Goal: Task Accomplishment & Management: Use online tool/utility

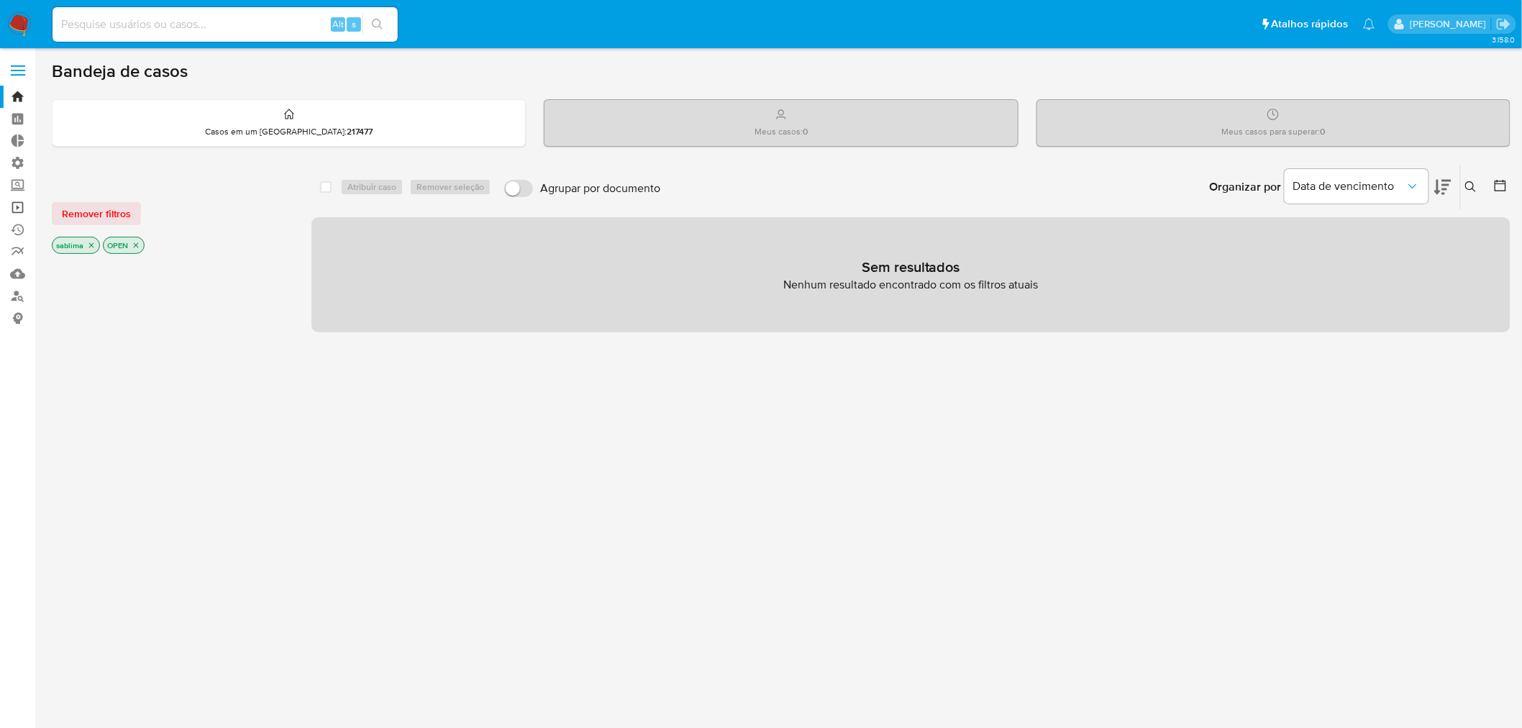
click at [17, 210] on link "Operações em massa" at bounding box center [85, 207] width 171 height 22
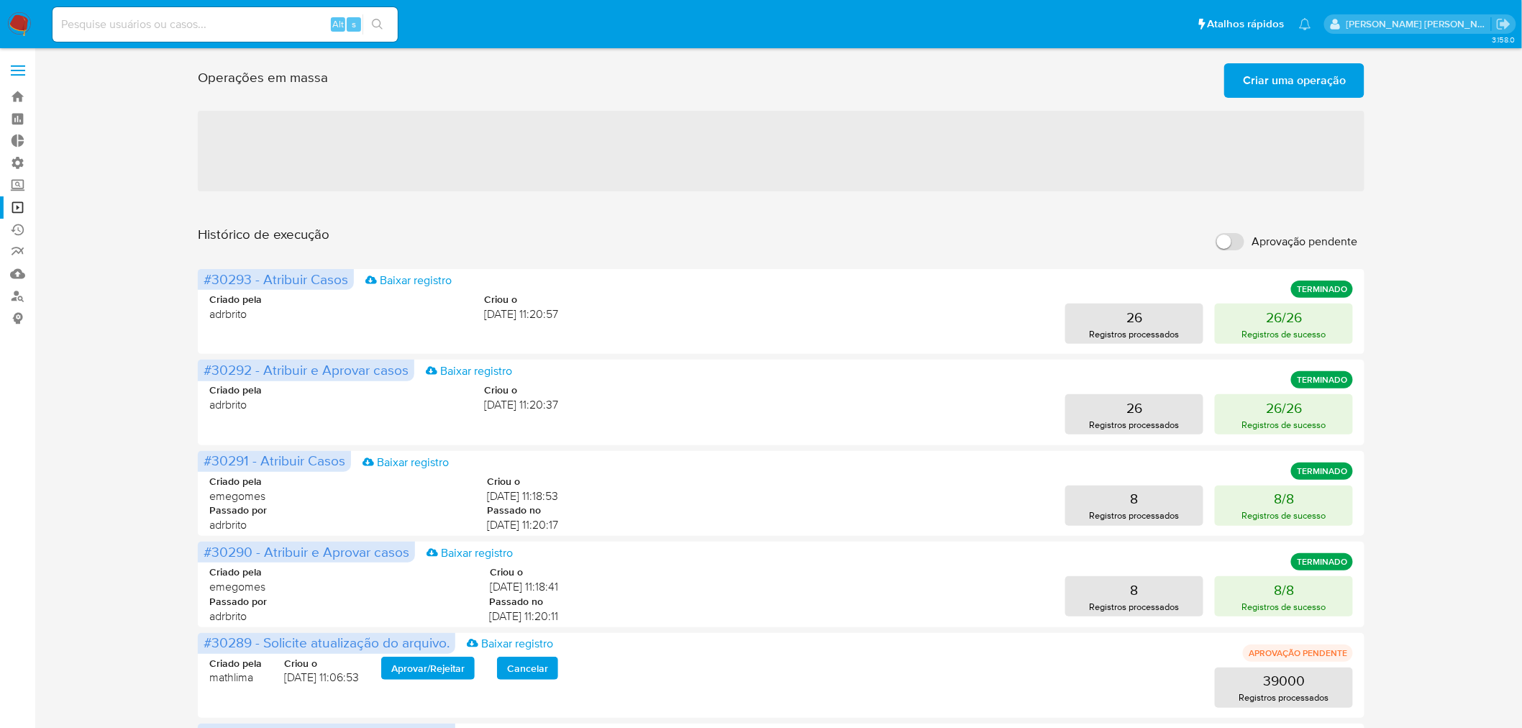
click at [1236, 243] on input "Aprovação pendente" at bounding box center [1230, 241] width 29 height 17
checkbox input "true"
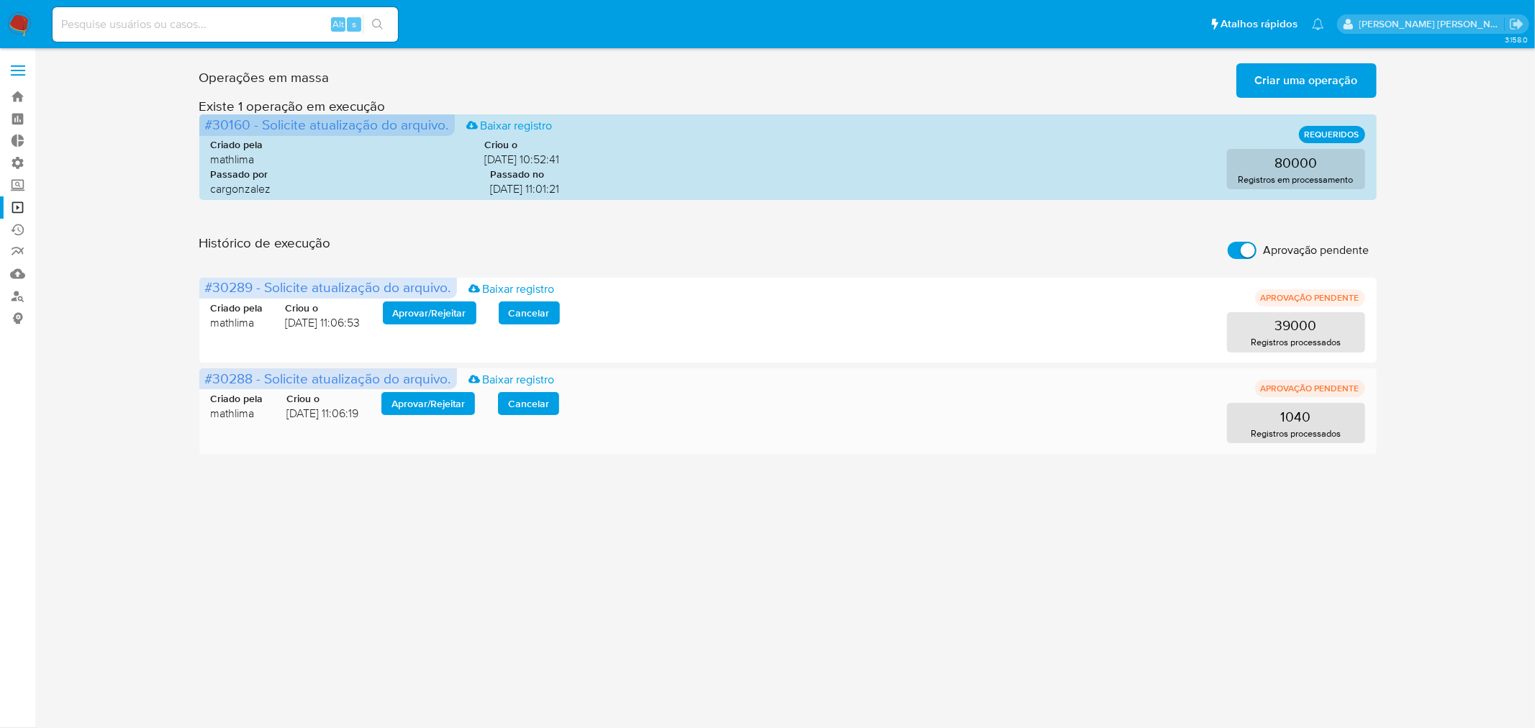
click at [436, 404] on span "Aprovar / Rejeitar" at bounding box center [427, 404] width 73 height 20
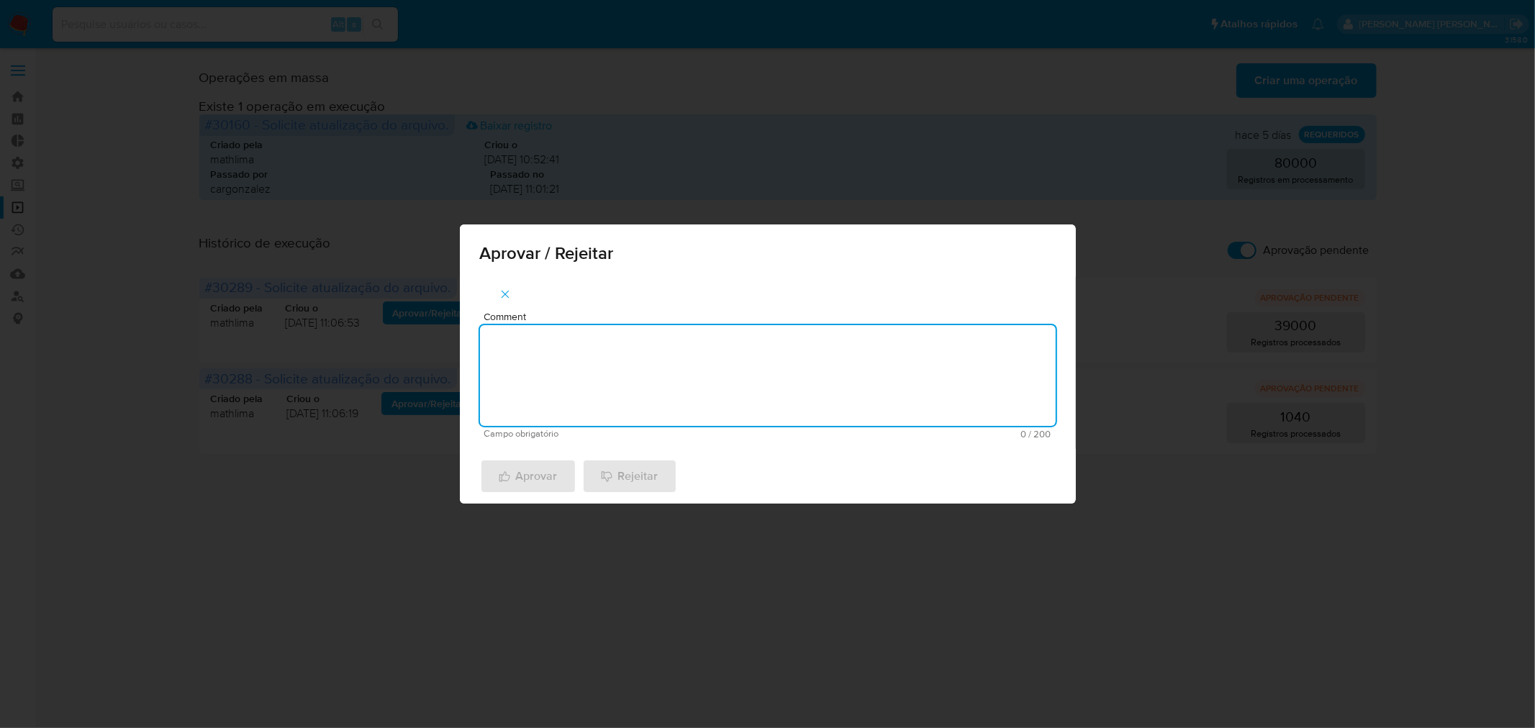
click at [527, 377] on textarea "Comment" at bounding box center [768, 375] width 576 height 101
click at [596, 353] on textarea "atl cadastral 2025" at bounding box center [768, 375] width 576 height 101
click at [597, 353] on textarea "atl cadastral 2025" at bounding box center [768, 375] width 576 height 101
type textarea "atl cadastral 2025"
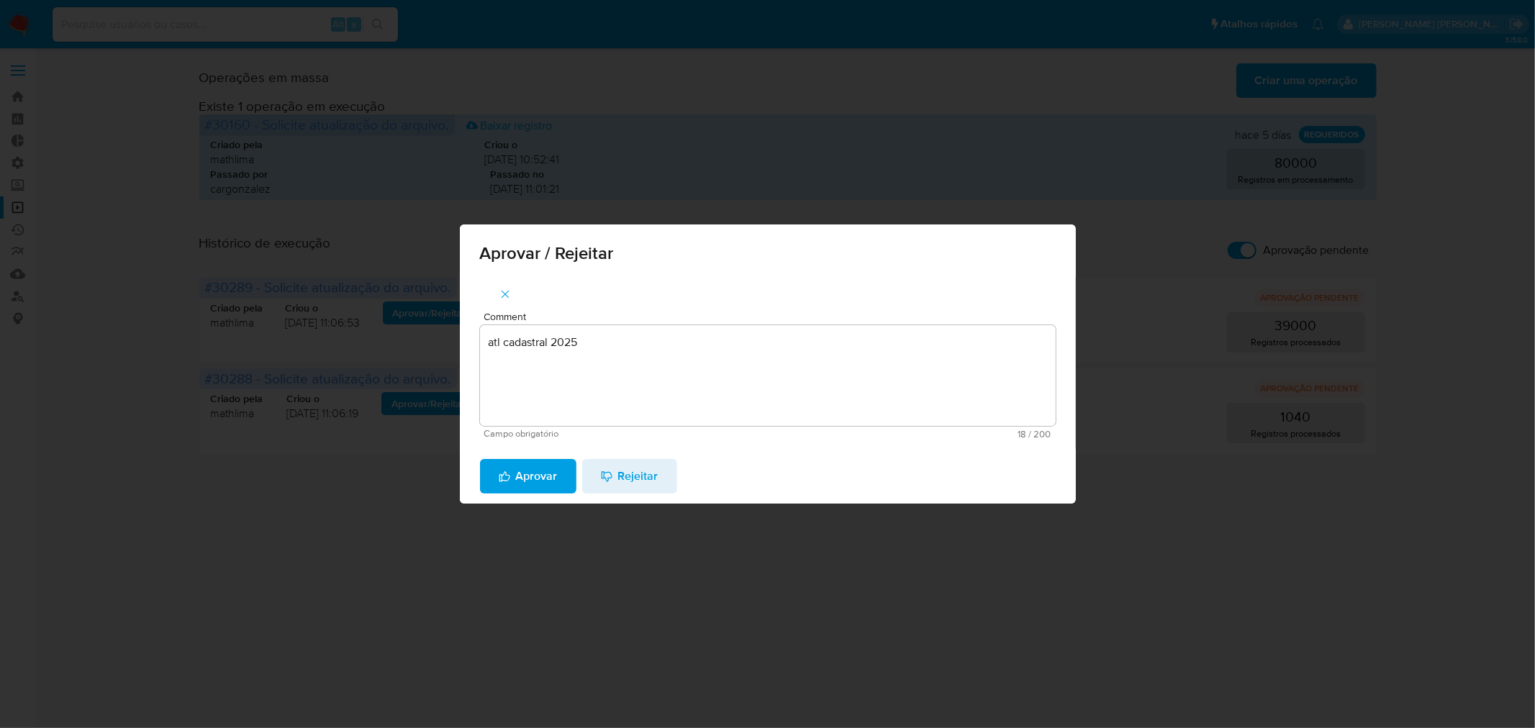
click at [531, 481] on span "Aprovar" at bounding box center [528, 476] width 59 height 32
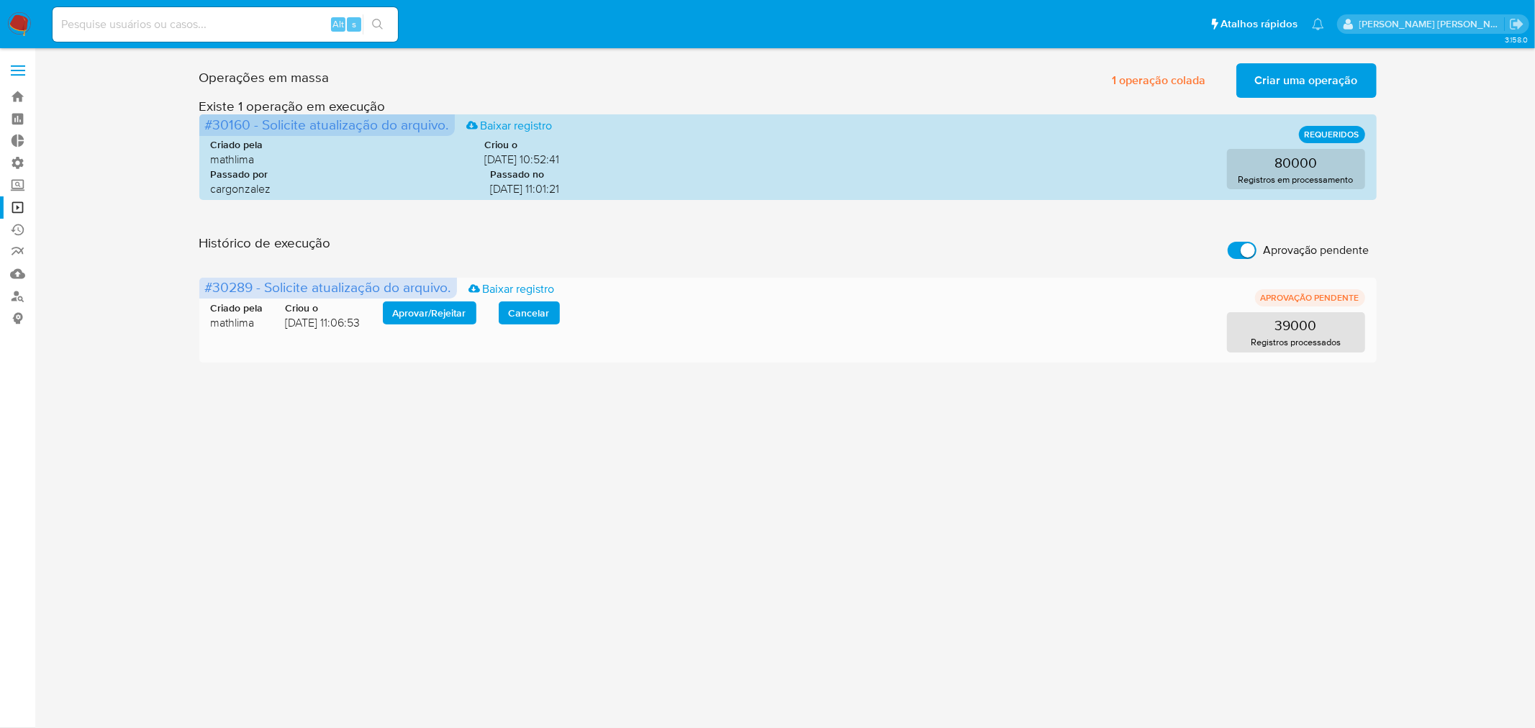
click at [409, 311] on span "Aprovar / Rejeitar" at bounding box center [429, 313] width 73 height 20
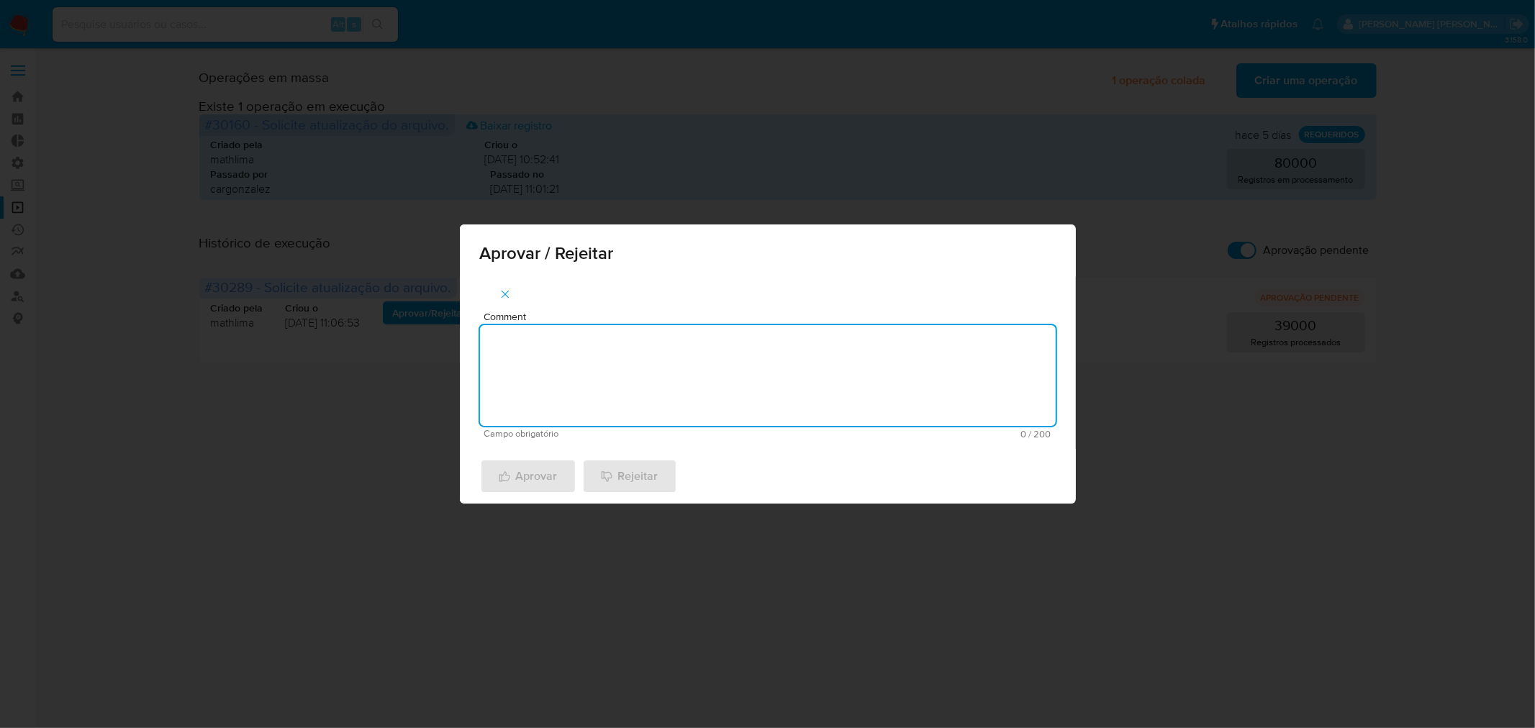
click at [587, 371] on textarea "Comment" at bounding box center [768, 375] width 576 height 101
paste textarea "atl cadastral 2025"
type textarea "atl cadastral 2025"
click at [541, 478] on span "Aprovar" at bounding box center [528, 476] width 59 height 32
